Goal: Task Accomplishment & Management: Manage account settings

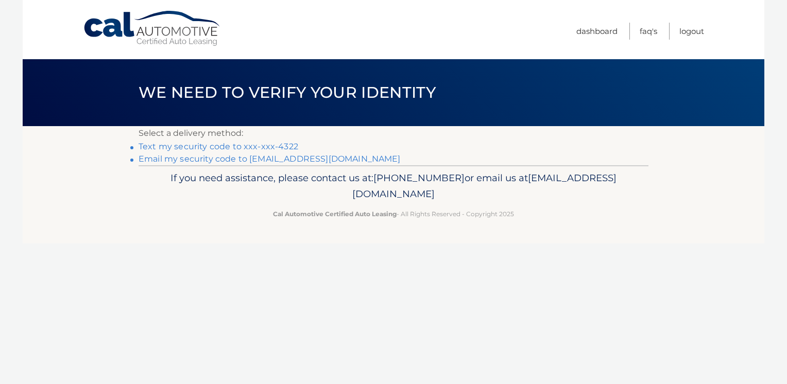
click at [229, 146] on link "Text my security code to xxx-xxx-4322" at bounding box center [219, 147] width 160 height 10
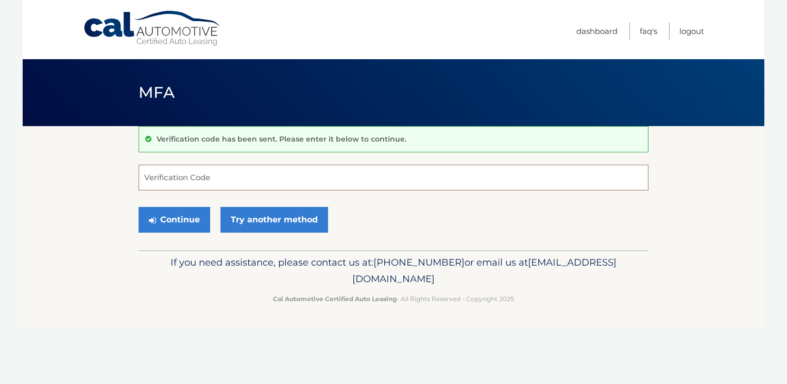
click at [151, 174] on input "Verification Code" at bounding box center [394, 178] width 510 height 26
type input "559418"
click at [166, 217] on button "Continue" at bounding box center [175, 220] width 72 height 26
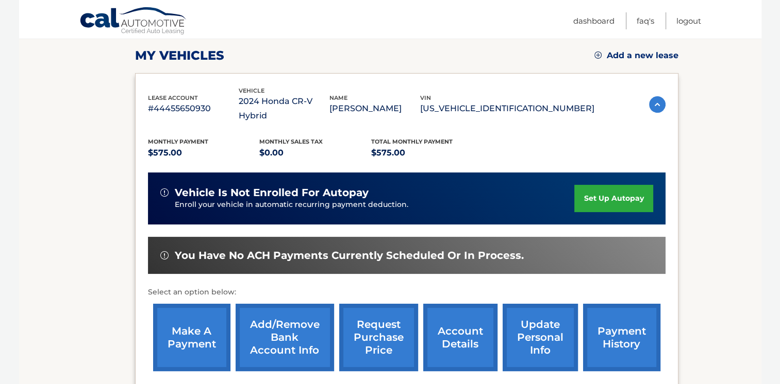
scroll to position [145, 0]
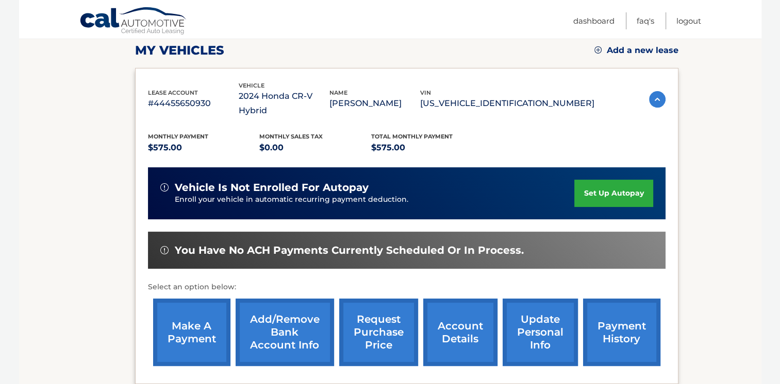
click at [200, 302] on link "make a payment" at bounding box center [191, 332] width 77 height 67
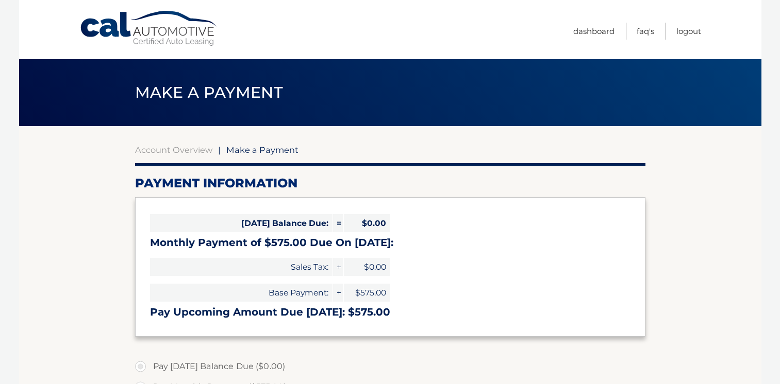
select select "NTAzMTQyYjUtYTgxMC00M2ZmLWEzOGQtMzA1ZTMxYTY5YzZl"
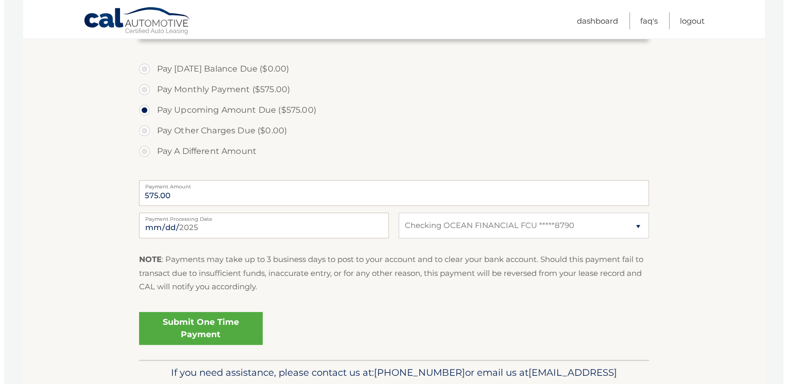
scroll to position [306, 0]
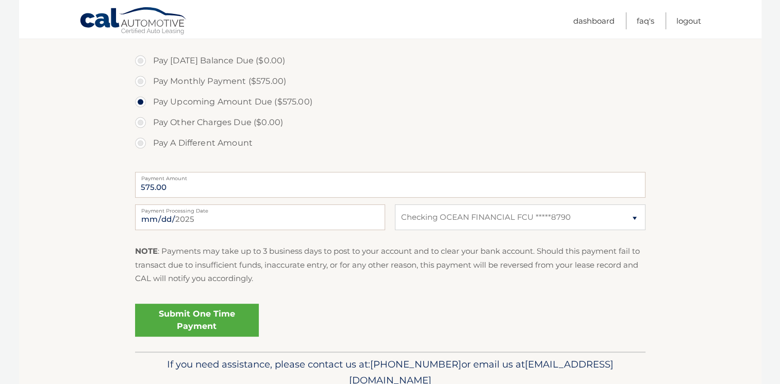
click at [190, 317] on link "Submit One Time Payment" at bounding box center [197, 320] width 124 height 33
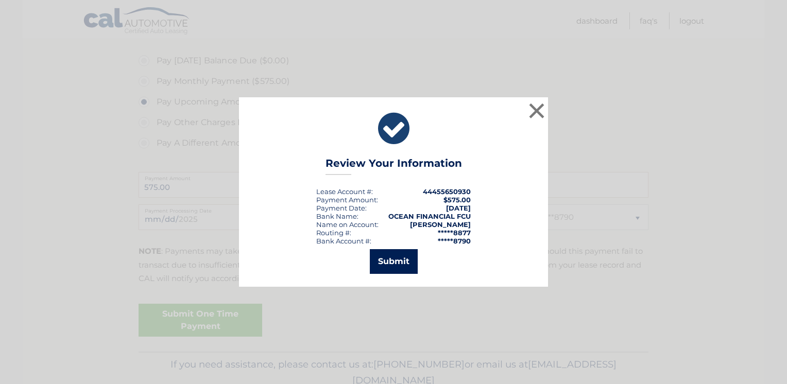
click at [392, 261] on button "Submit" at bounding box center [394, 261] width 48 height 25
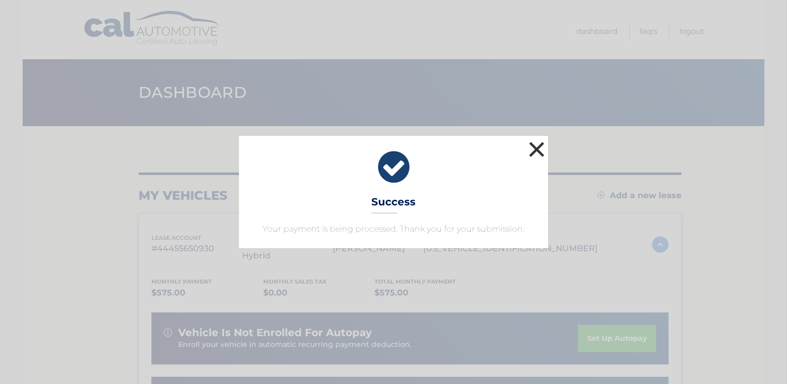
click at [536, 146] on button "×" at bounding box center [537, 149] width 21 height 21
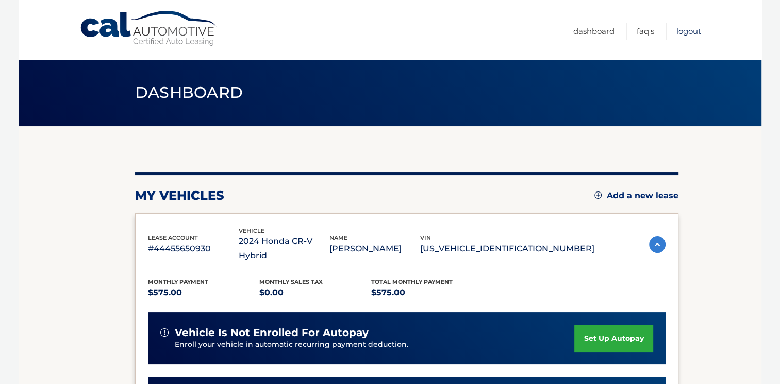
click at [687, 28] on link "Logout" at bounding box center [688, 31] width 25 height 17
